Goal: Register for event/course

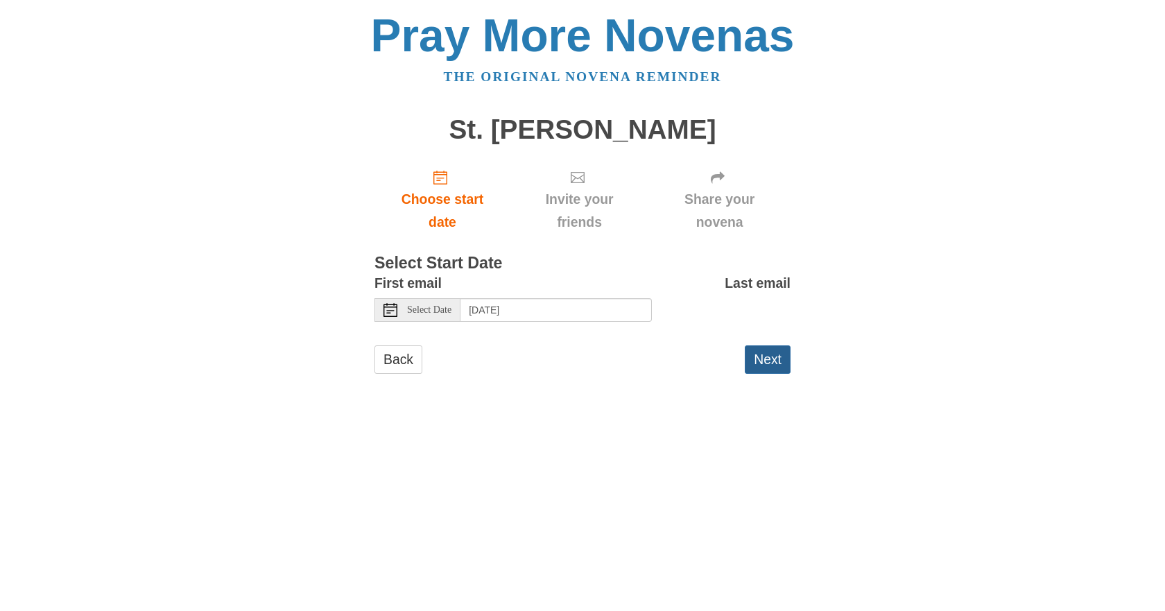
click at [770, 357] on button "Next" at bounding box center [768, 359] width 46 height 28
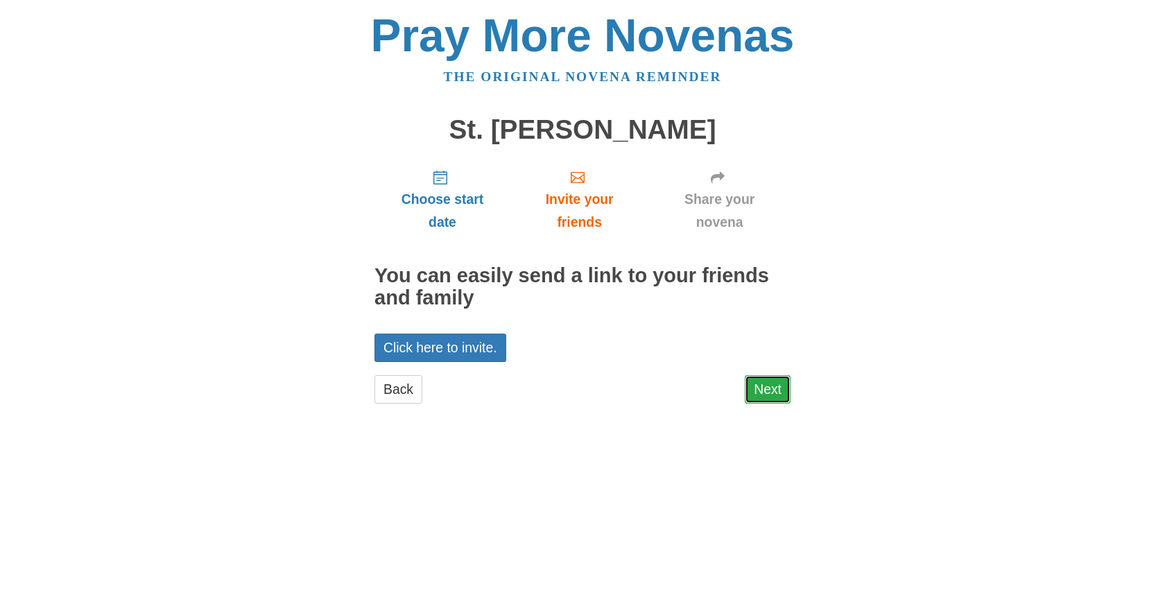
click at [771, 390] on link "Next" at bounding box center [768, 389] width 46 height 28
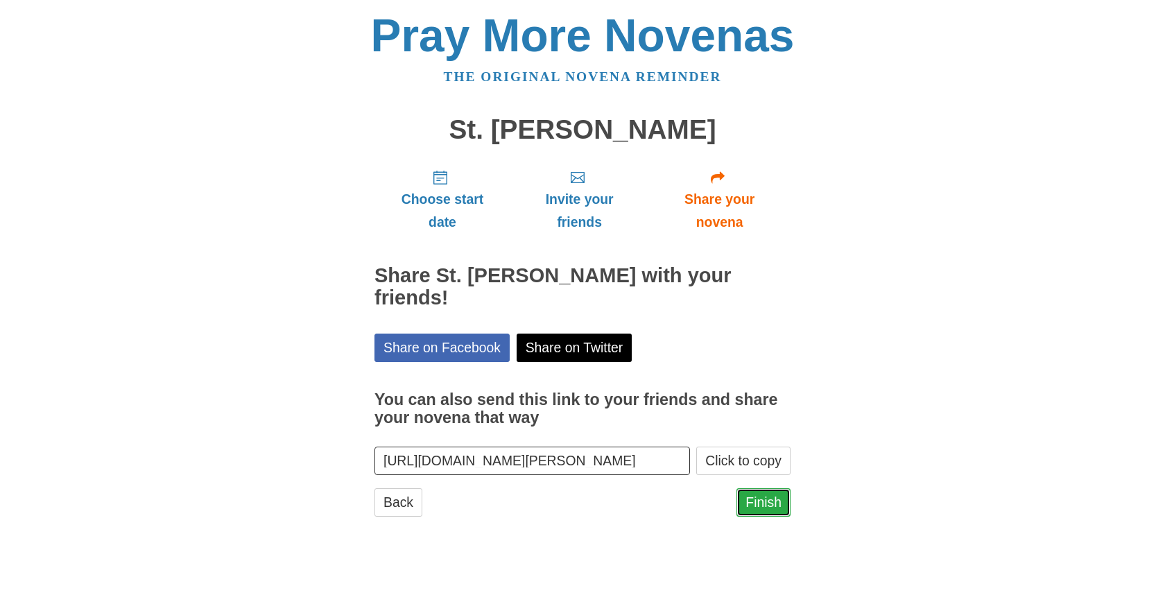
click at [763, 497] on link "Finish" at bounding box center [764, 502] width 54 height 28
